Goal: Information Seeking & Learning: Check status

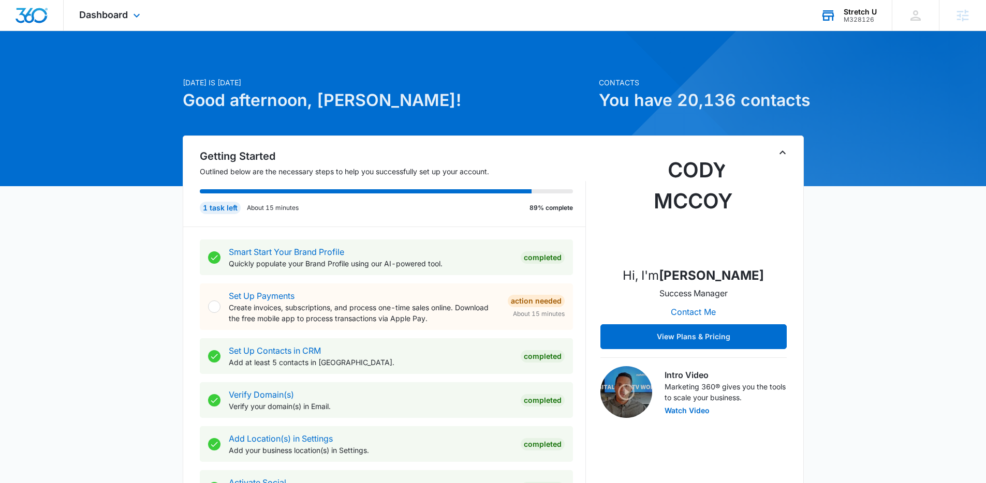
click at [859, 17] on div "M328126" at bounding box center [860, 19] width 33 height 7
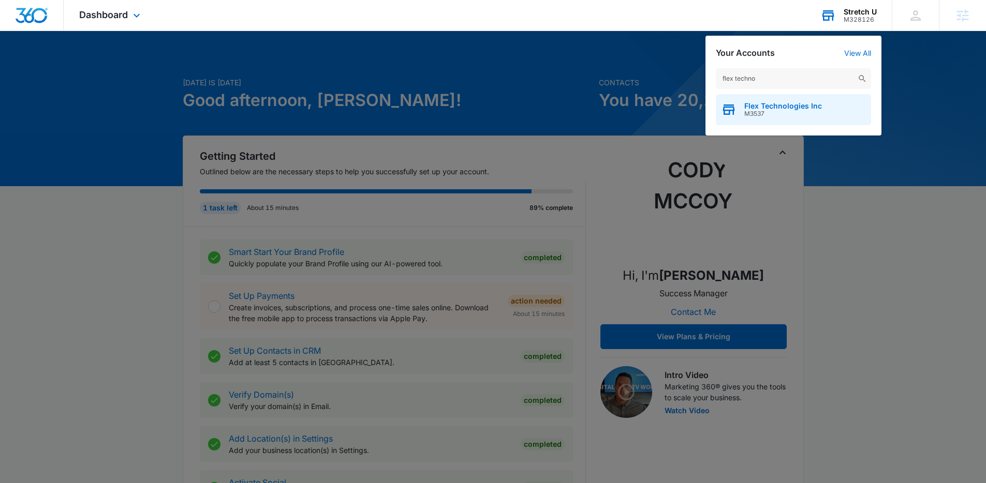
type input "flex techno"
click at [765, 112] on span "M3537" at bounding box center [783, 113] width 78 height 7
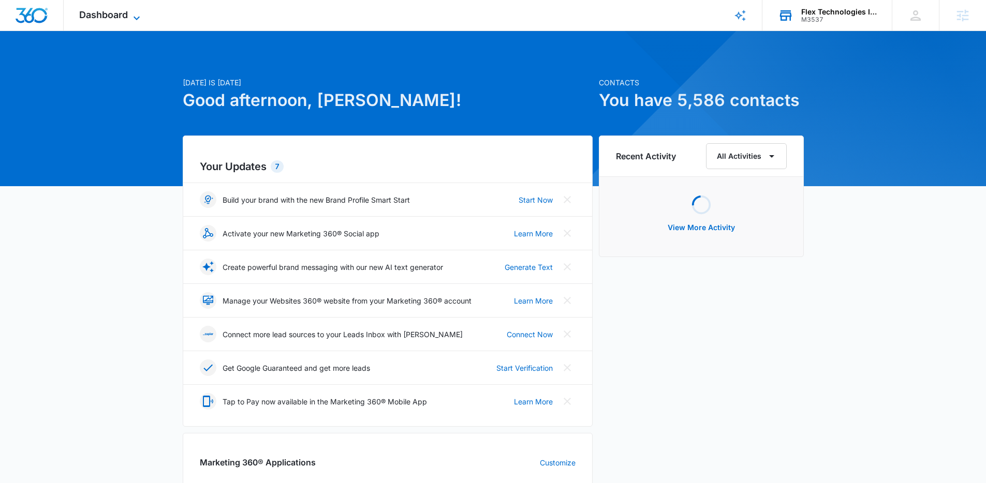
click at [133, 19] on icon at bounding box center [136, 18] width 12 height 12
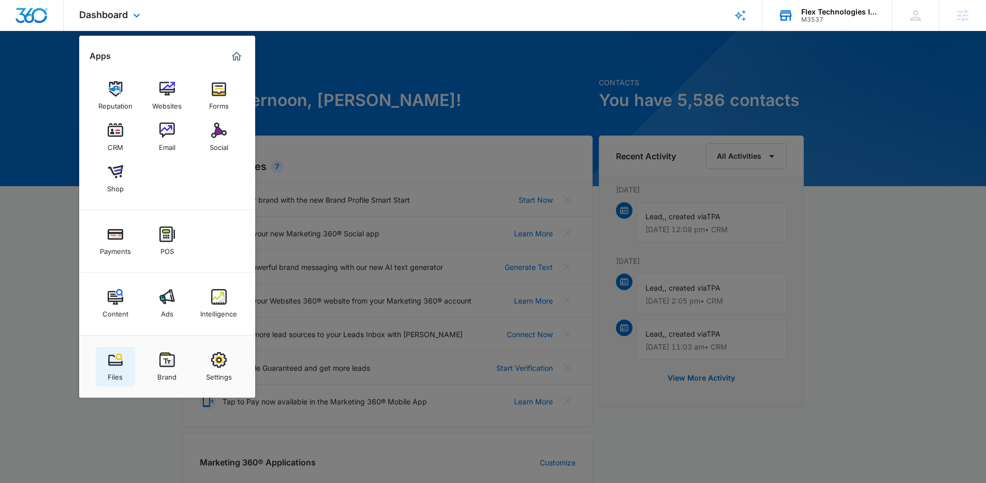
click at [117, 362] on img at bounding box center [116, 360] width 16 height 16
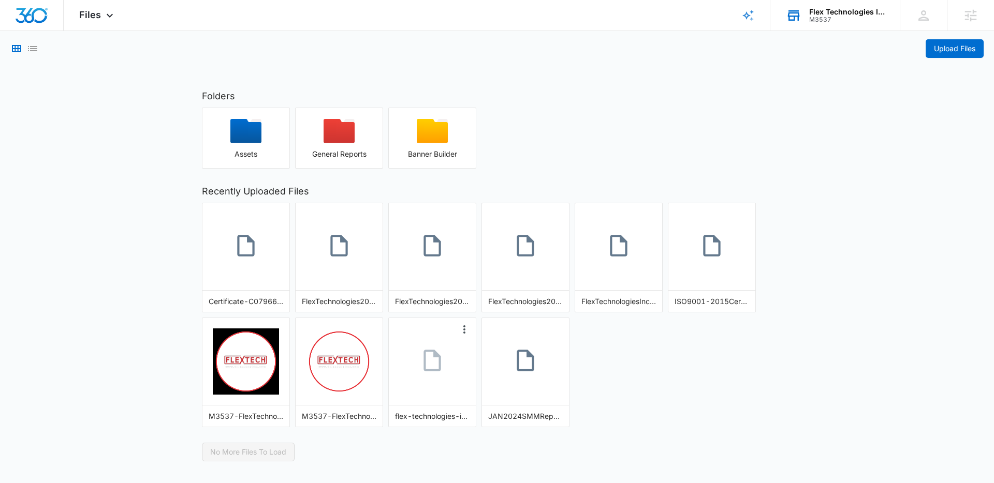
click at [423, 371] on icon at bounding box center [432, 361] width 26 height 26
click at [633, 254] on link at bounding box center [618, 246] width 87 height 57
click at [553, 238] on link at bounding box center [525, 246] width 87 height 57
click at [507, 262] on link at bounding box center [525, 246] width 87 height 57
click at [556, 218] on icon "More Options" at bounding box center [557, 215] width 12 height 12
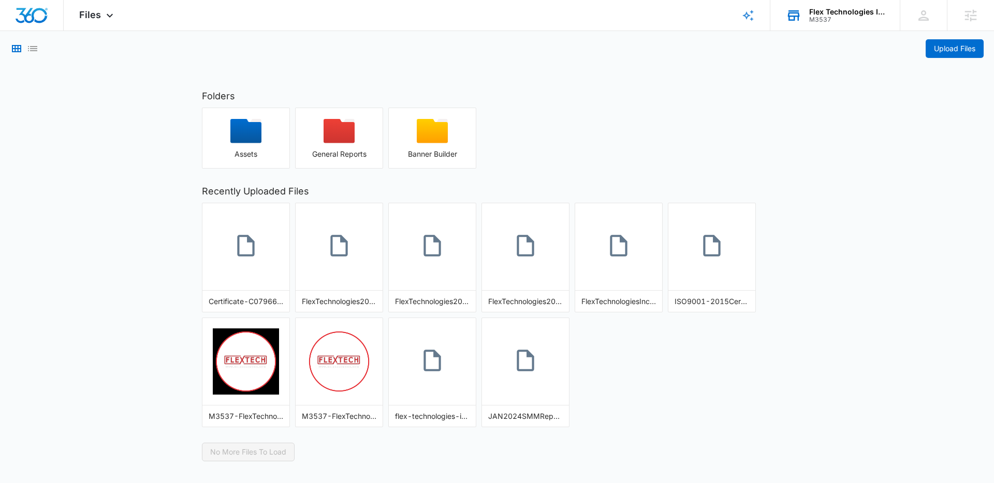
click at [543, 185] on h2 "Recently Uploaded Files" at bounding box center [497, 191] width 590 height 14
click at [506, 273] on link at bounding box center [525, 246] width 87 height 57
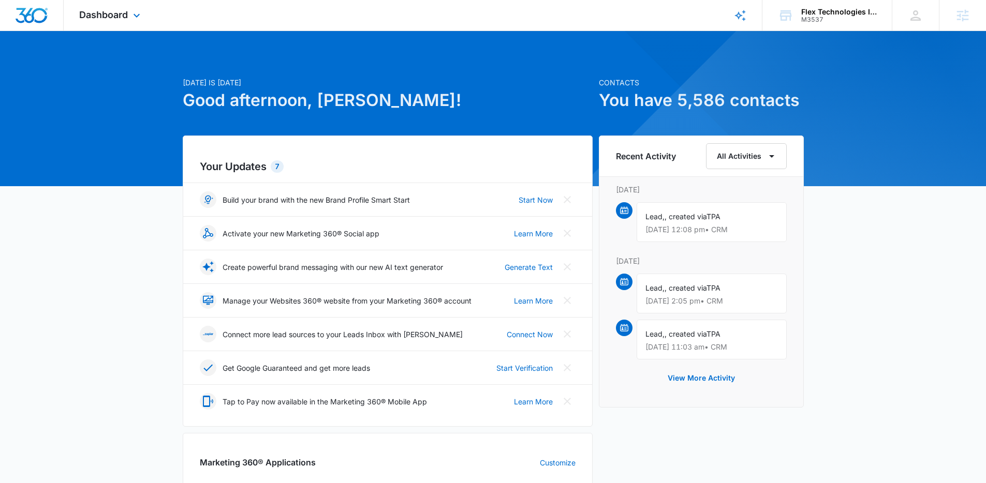
click at [127, 24] on div "Dashboard Apps Reputation Websites Forms CRM Email Social Shop Payments POS Con…" at bounding box center [111, 15] width 95 height 31
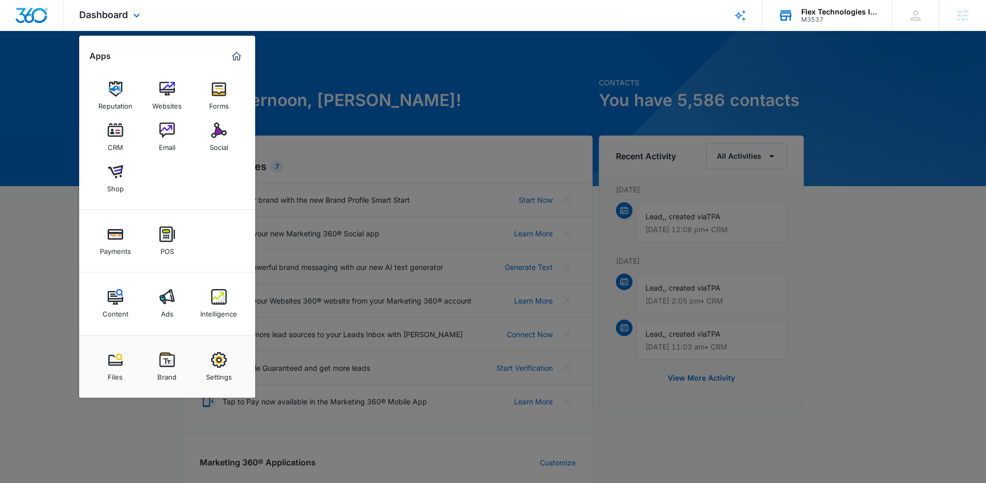
click at [839, 19] on div "M3537" at bounding box center [839, 19] width 76 height 7
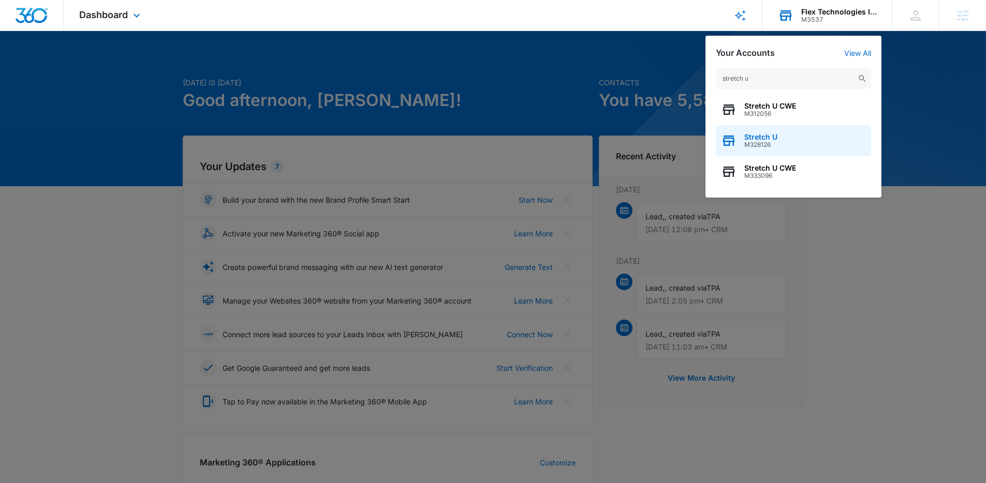
type input "stretch u"
click at [778, 131] on div "Stretch U M328126" at bounding box center [793, 140] width 155 height 31
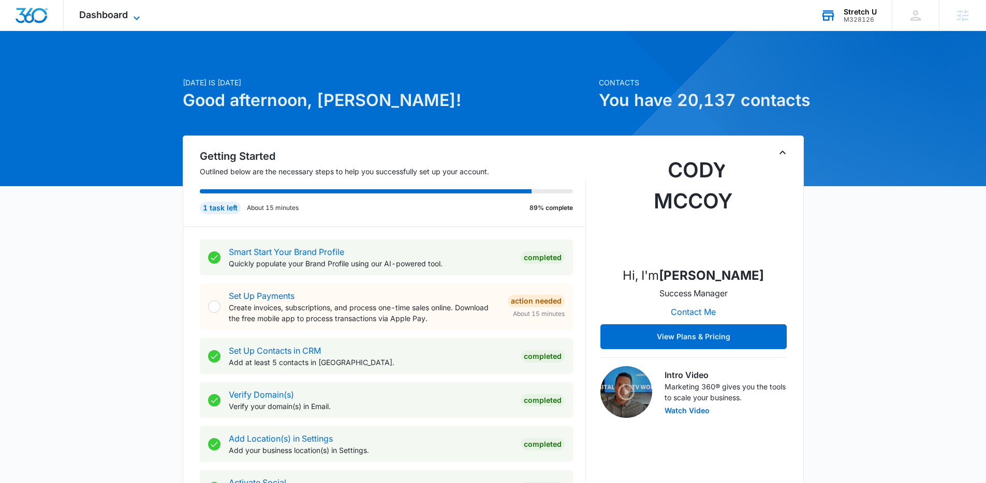
click at [114, 18] on span "Dashboard" at bounding box center [103, 14] width 49 height 11
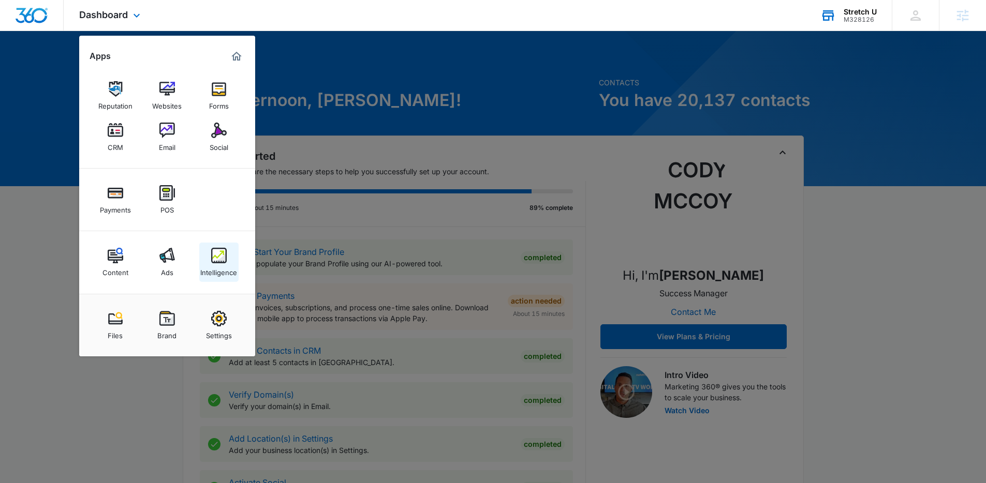
click at [217, 250] on img at bounding box center [219, 256] width 16 height 16
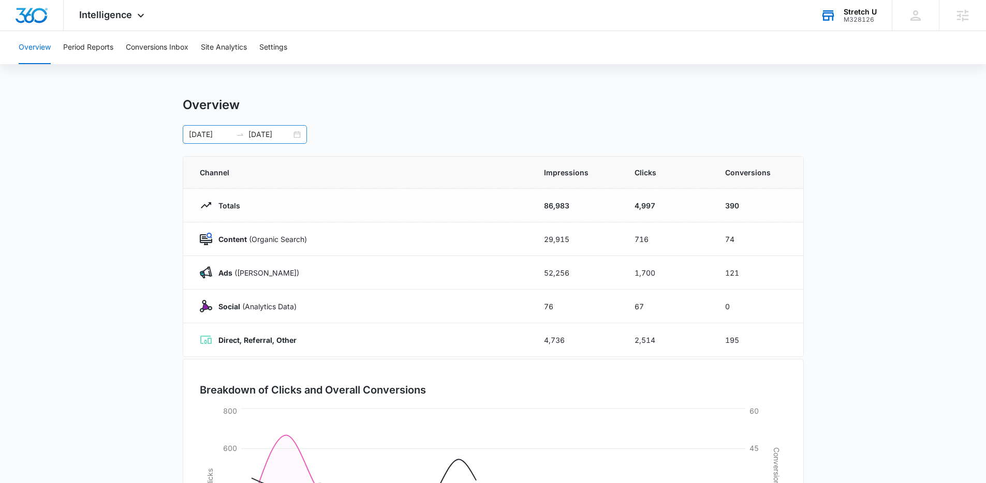
click at [296, 133] on div "[DATE] [DATE]" at bounding box center [245, 134] width 124 height 19
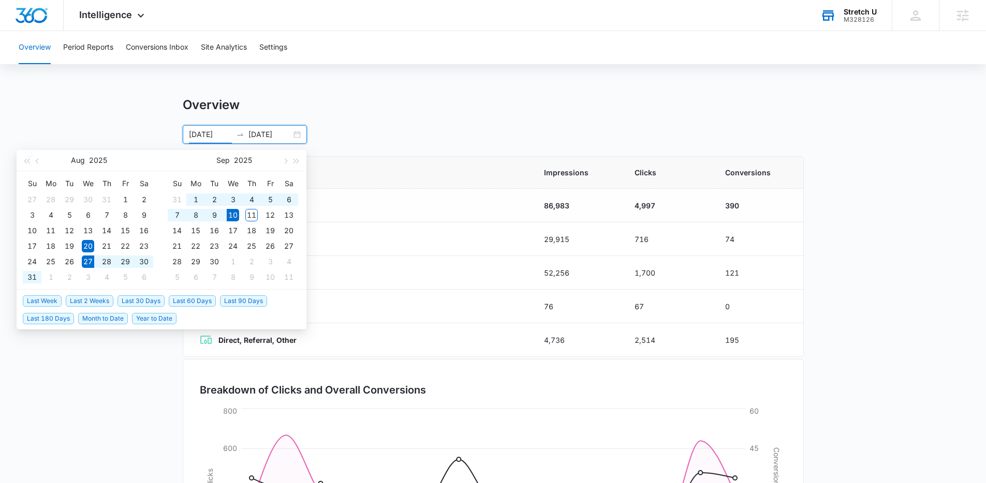
click at [96, 301] on span "Last 2 Weeks" at bounding box center [90, 301] width 48 height 11
type input "[DATE]"
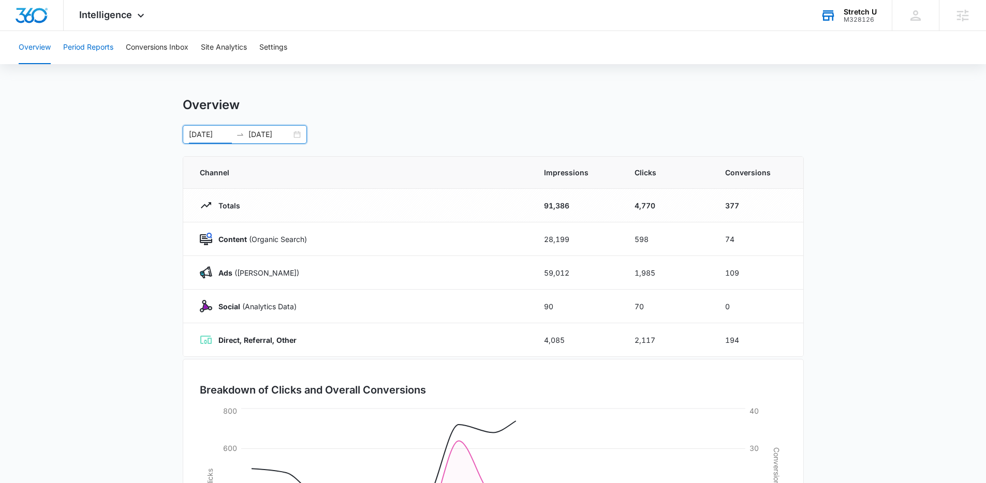
click at [98, 52] on button "Period Reports" at bounding box center [88, 47] width 50 height 33
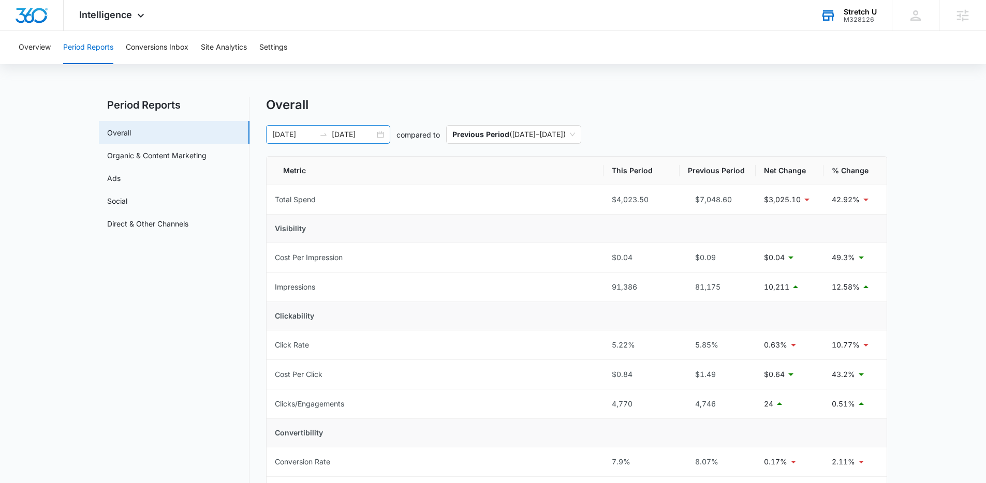
click at [381, 137] on div "[DATE] [DATE]" at bounding box center [328, 134] width 124 height 19
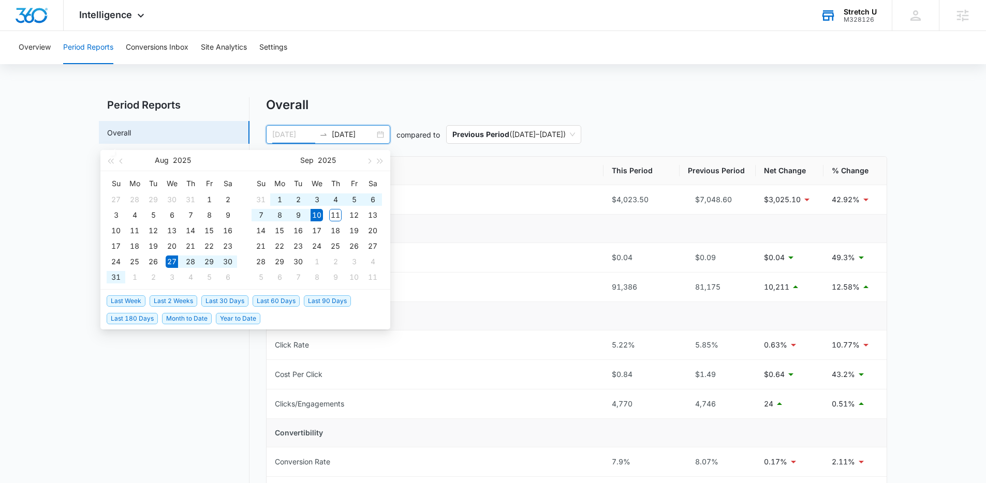
type input "[DATE]"
click at [179, 299] on span "Last 2 Weeks" at bounding box center [174, 301] width 48 height 11
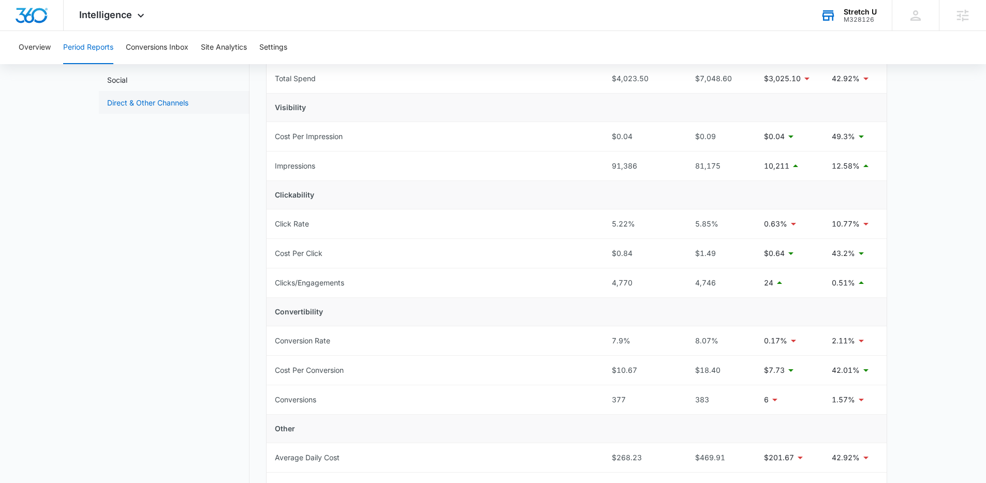
scroll to position [15, 0]
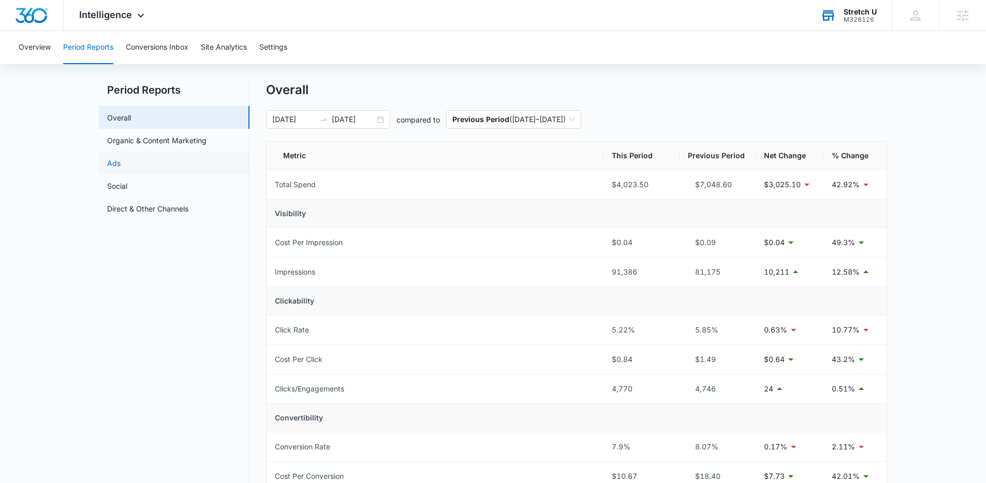
click at [121, 169] on link "Ads" at bounding box center [113, 163] width 13 height 11
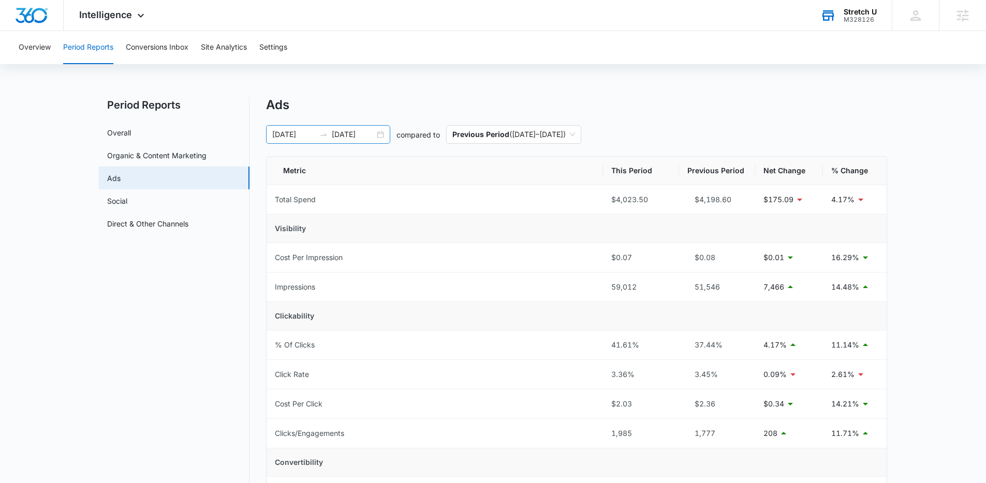
click at [380, 134] on div "[DATE] [DATE]" at bounding box center [328, 134] width 124 height 19
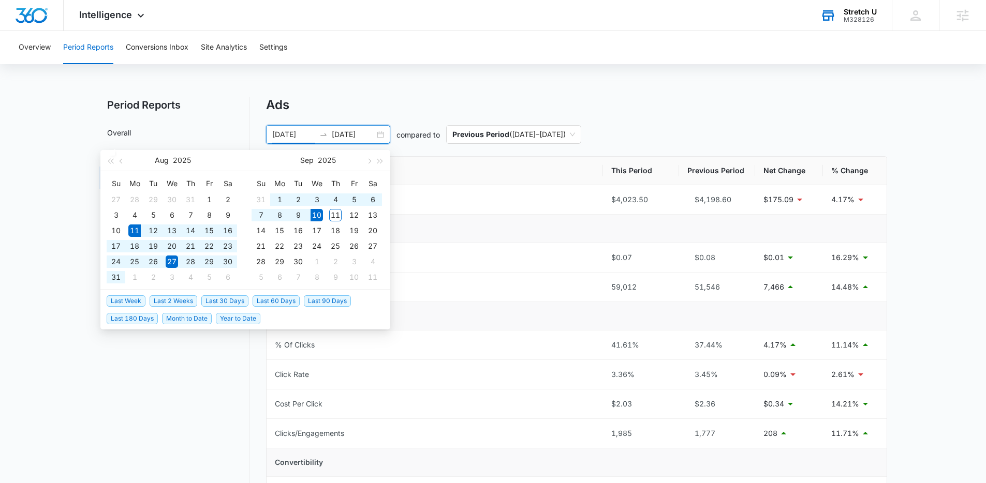
click at [232, 301] on span "Last 30 Days" at bounding box center [224, 301] width 47 height 11
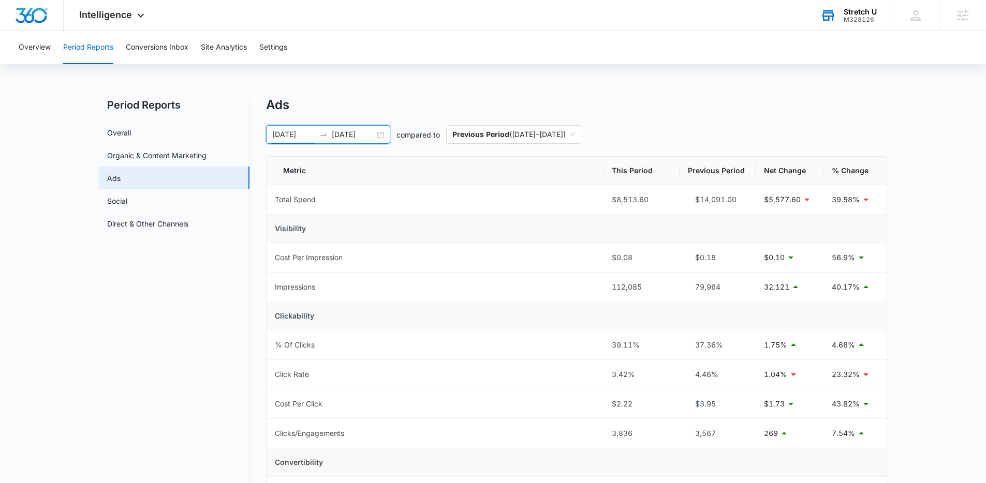
click at [385, 129] on div "[DATE] [DATE]" at bounding box center [328, 134] width 124 height 19
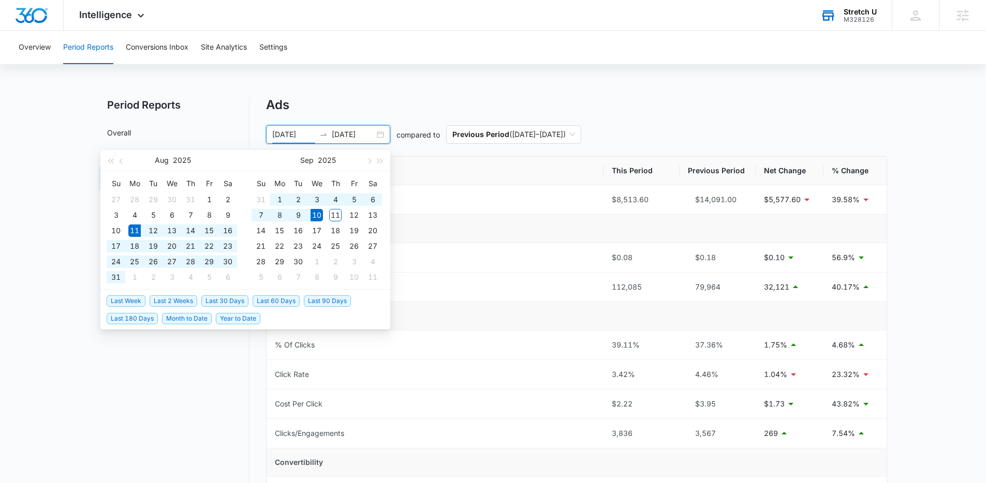
click at [191, 299] on span "Last 2 Weeks" at bounding box center [174, 301] width 48 height 11
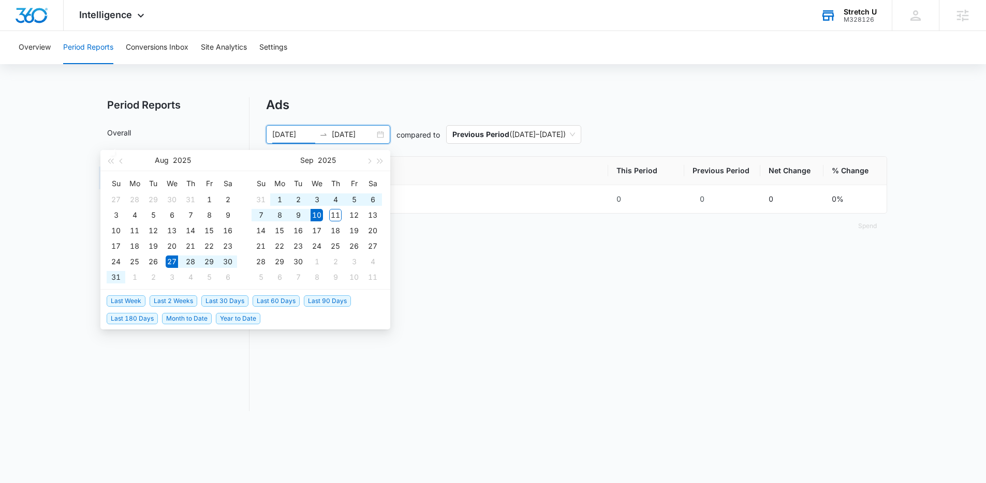
type input "[DATE]"
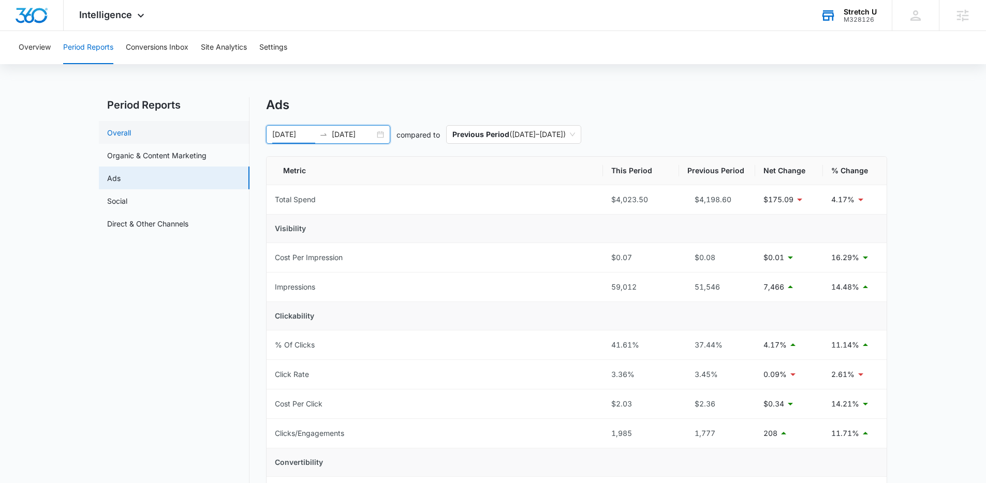
click at [131, 135] on link "Overall" at bounding box center [119, 132] width 24 height 11
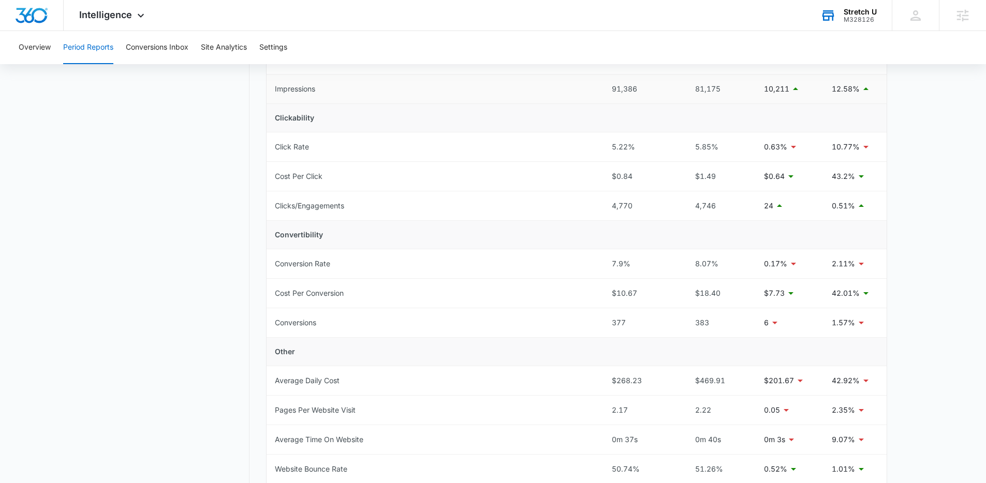
scroll to position [378, 0]
